Goal: Task Accomplishment & Management: Manage account settings

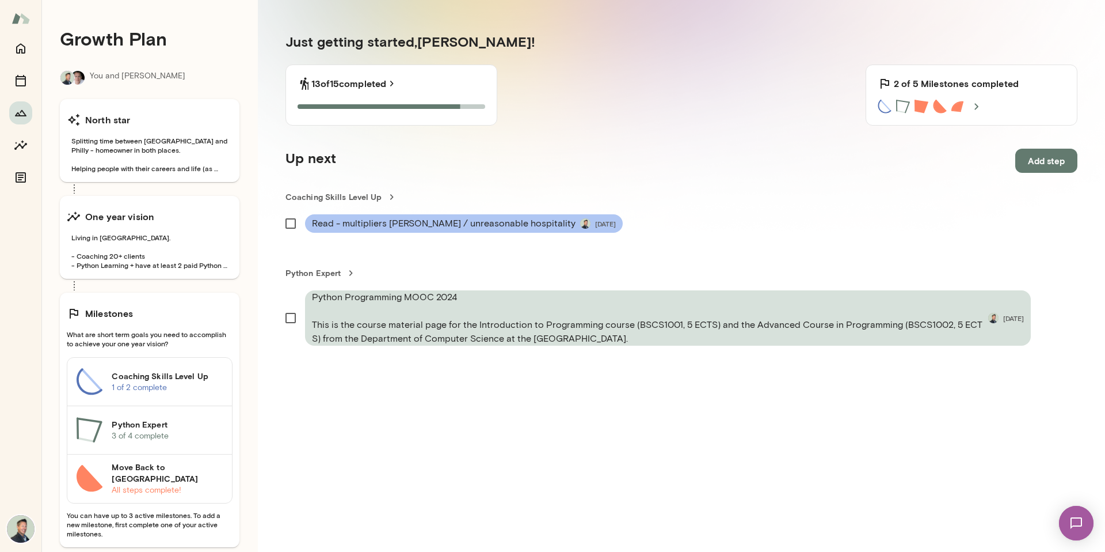
click at [498, 226] on span "Read - multipliers [PERSON_NAME] / unreasonable hospitality" at bounding box center [444, 223] width 264 height 14
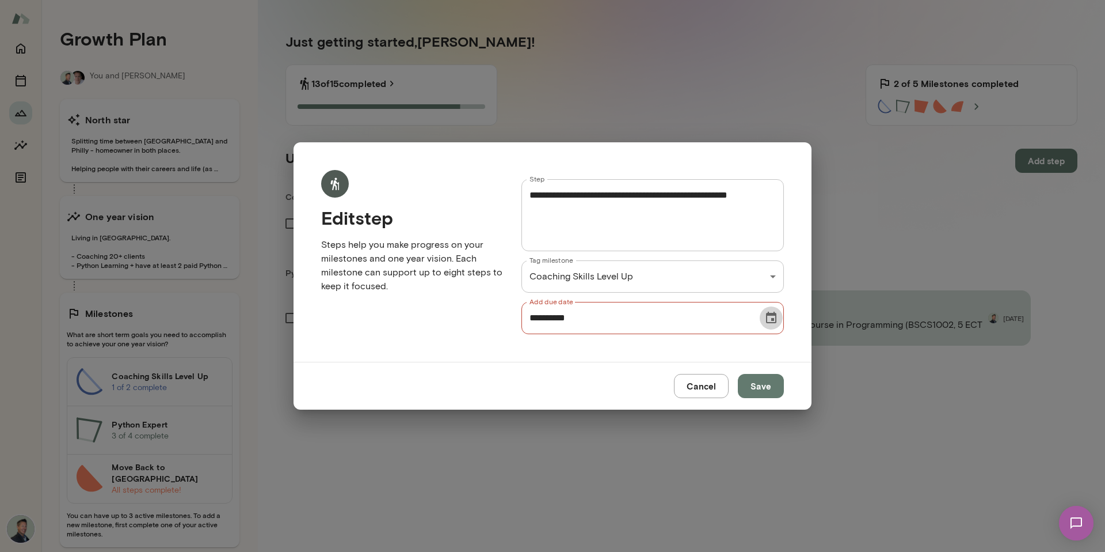
click at [776, 322] on icon "Choose date, selected date is Jul 31, 2025" at bounding box center [772, 318] width 14 height 14
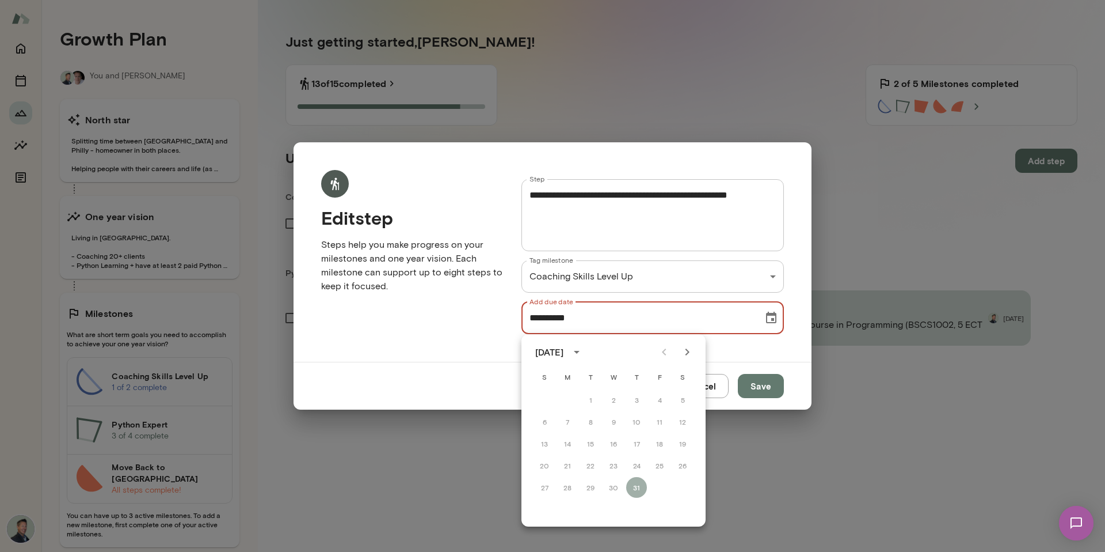
click at [689, 348] on icon "Next month" at bounding box center [687, 352] width 14 height 14
click at [543, 513] on button "31" at bounding box center [544, 509] width 21 height 21
type input "**********"
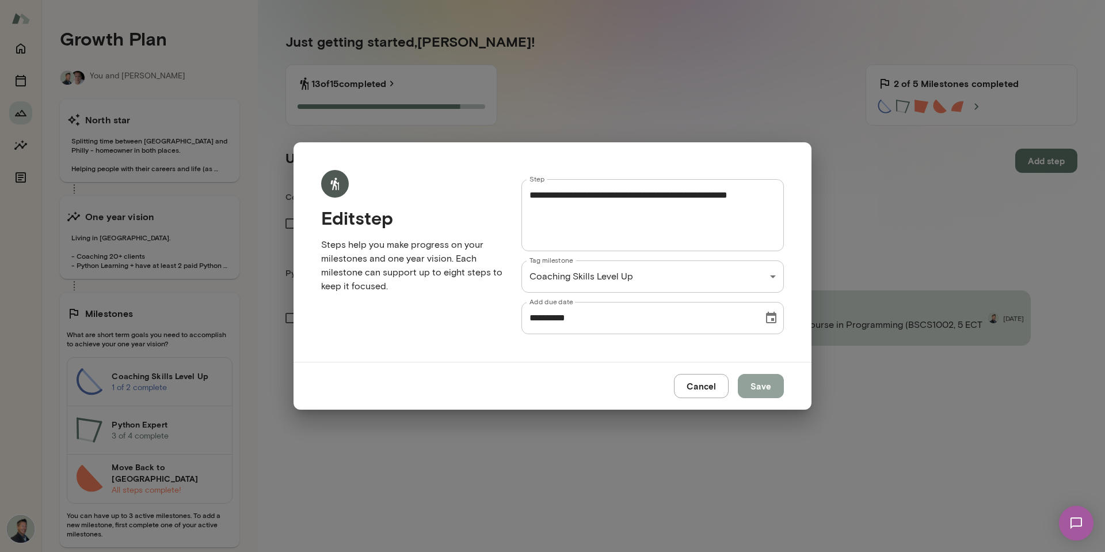
click at [771, 389] on button "Save" at bounding box center [761, 386] width 46 height 24
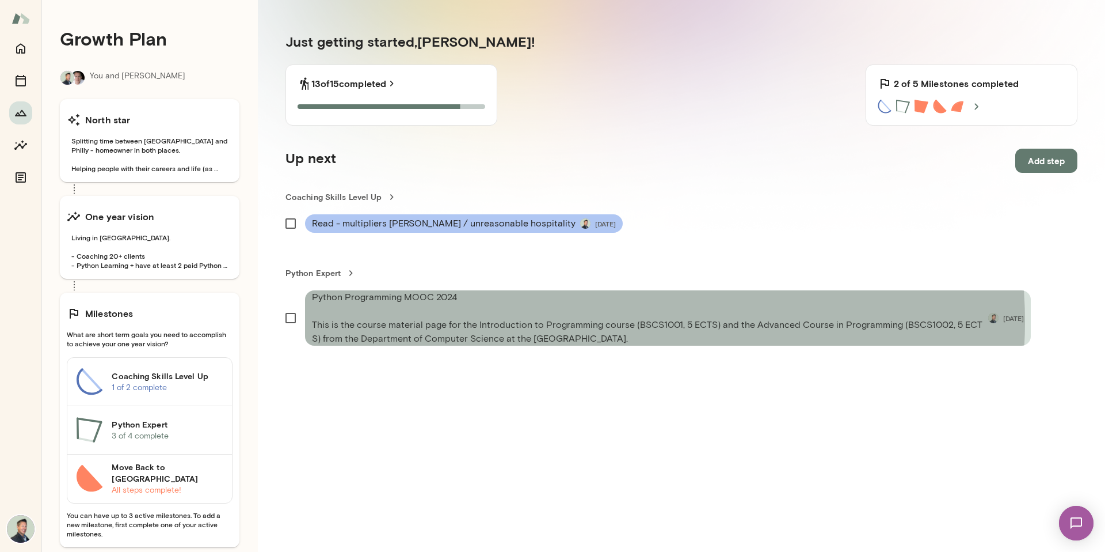
click at [602, 321] on span "Python Programming MOOC 2024 This is the course material page for the Introduct…" at bounding box center [648, 317] width 672 height 55
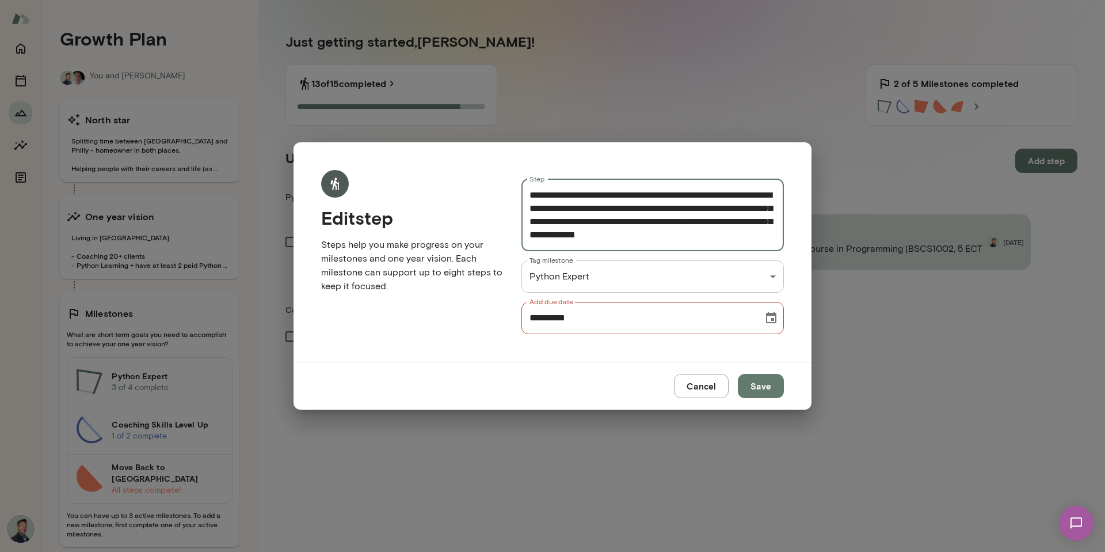
scroll to position [40, 0]
click at [714, 394] on button "Cancel" at bounding box center [701, 386] width 55 height 24
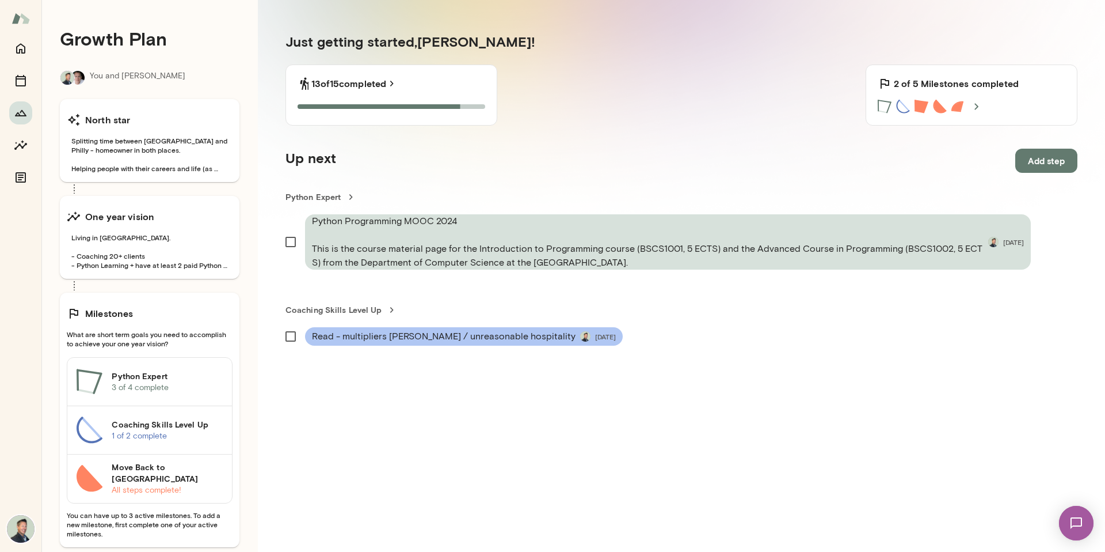
click at [153, 380] on h6 "Python Expert" at bounding box center [167, 376] width 111 height 12
